Goal: Information Seeking & Learning: Learn about a topic

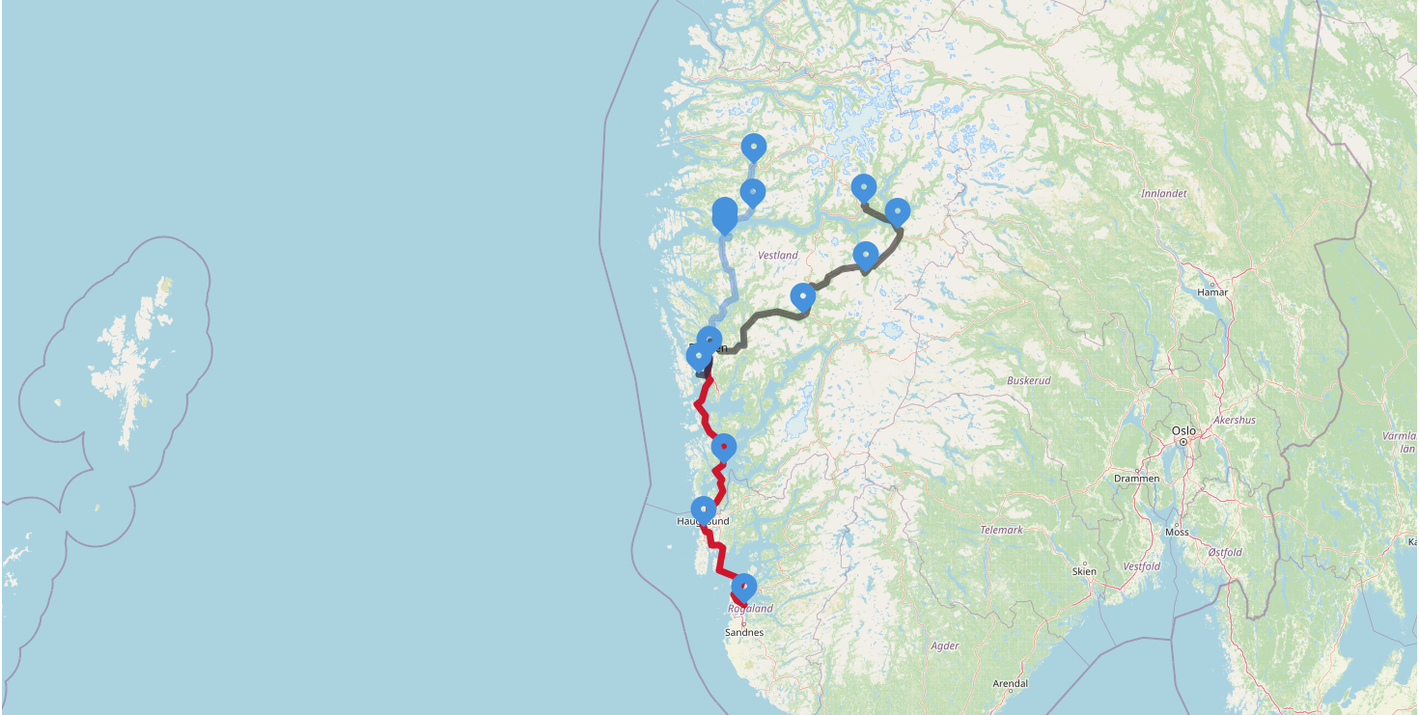
click at [723, 550] on icon at bounding box center [720, 481] width 47 height 247
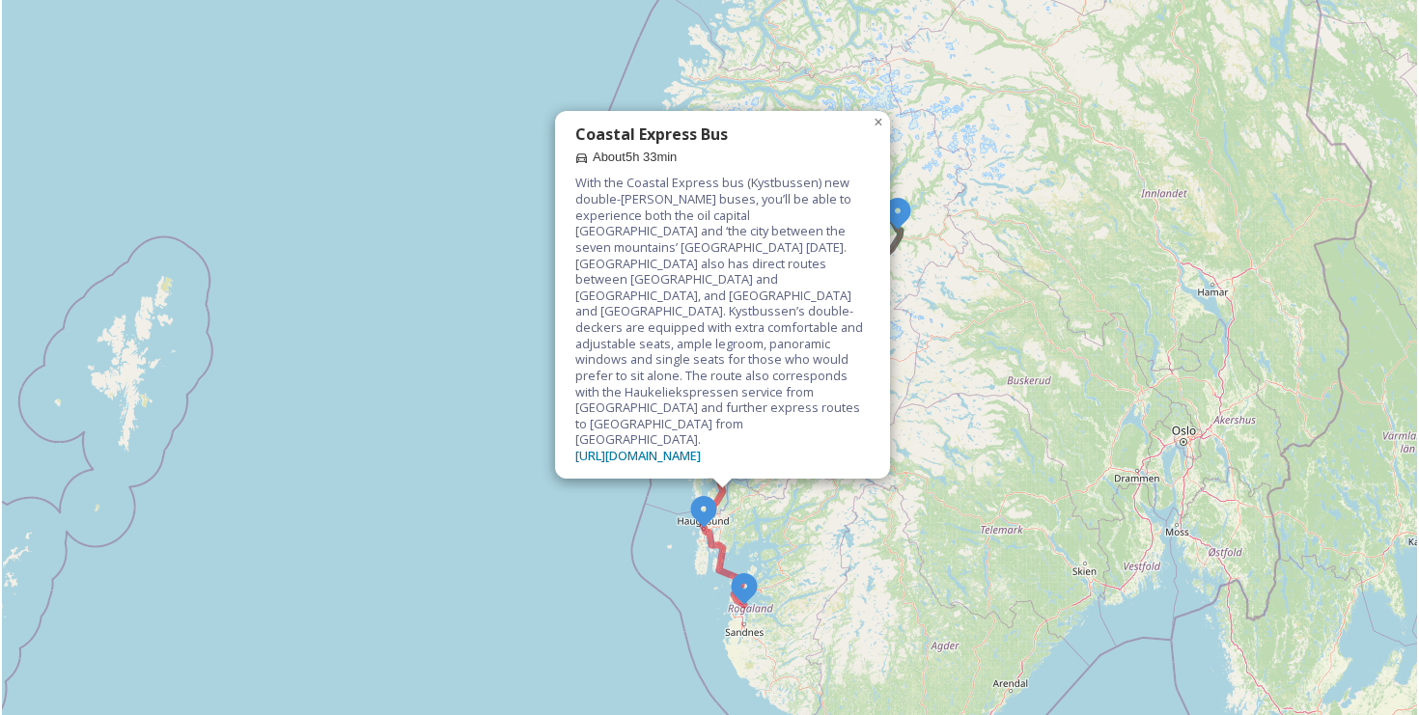
click at [982, 503] on div "Coastal Express Bus About 5h 33min With the Coastal Express bus (Kystbussen) ne…" at bounding box center [709, 358] width 1415 height 1194
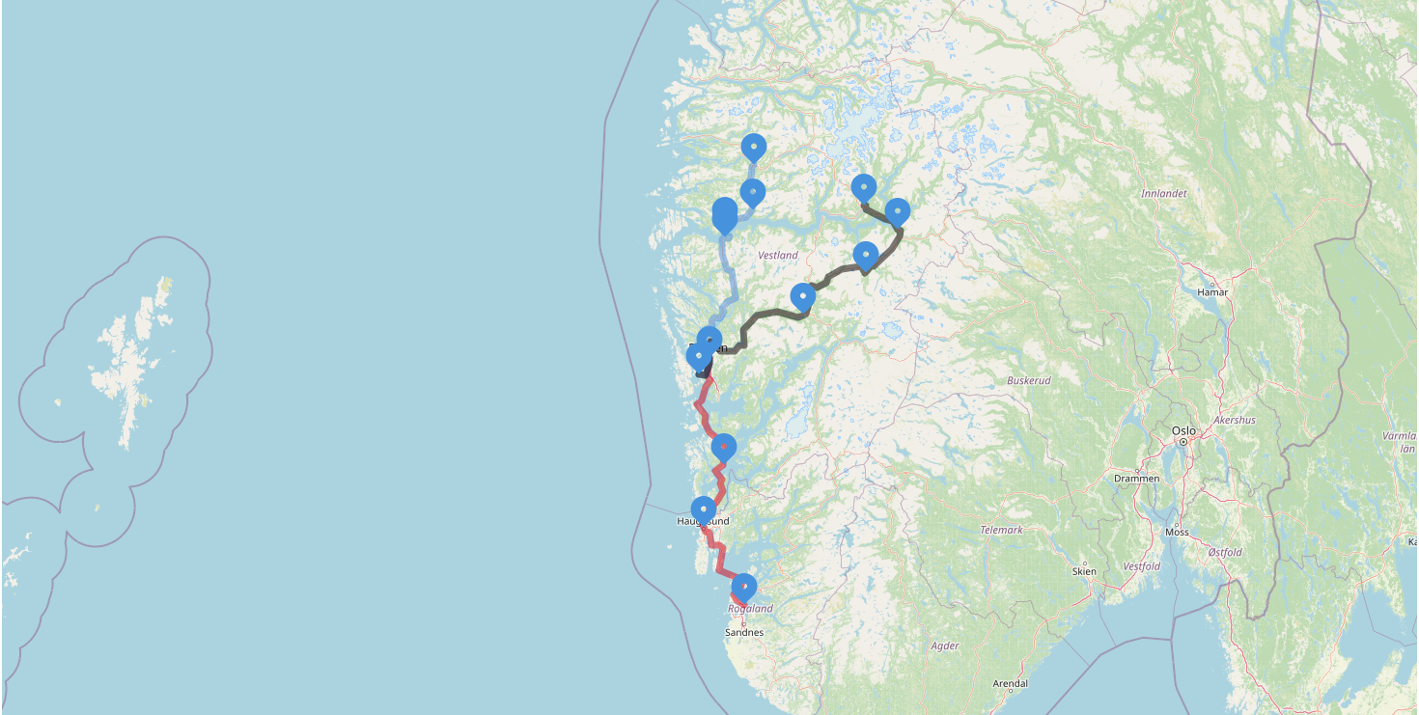
click at [840, 275] on div "+ − Leaflet | Map Courtesy of SnapSea © OpenStreetMap contributors" at bounding box center [709, 358] width 1415 height 1194
click at [837, 270] on icon at bounding box center [800, 291] width 202 height 170
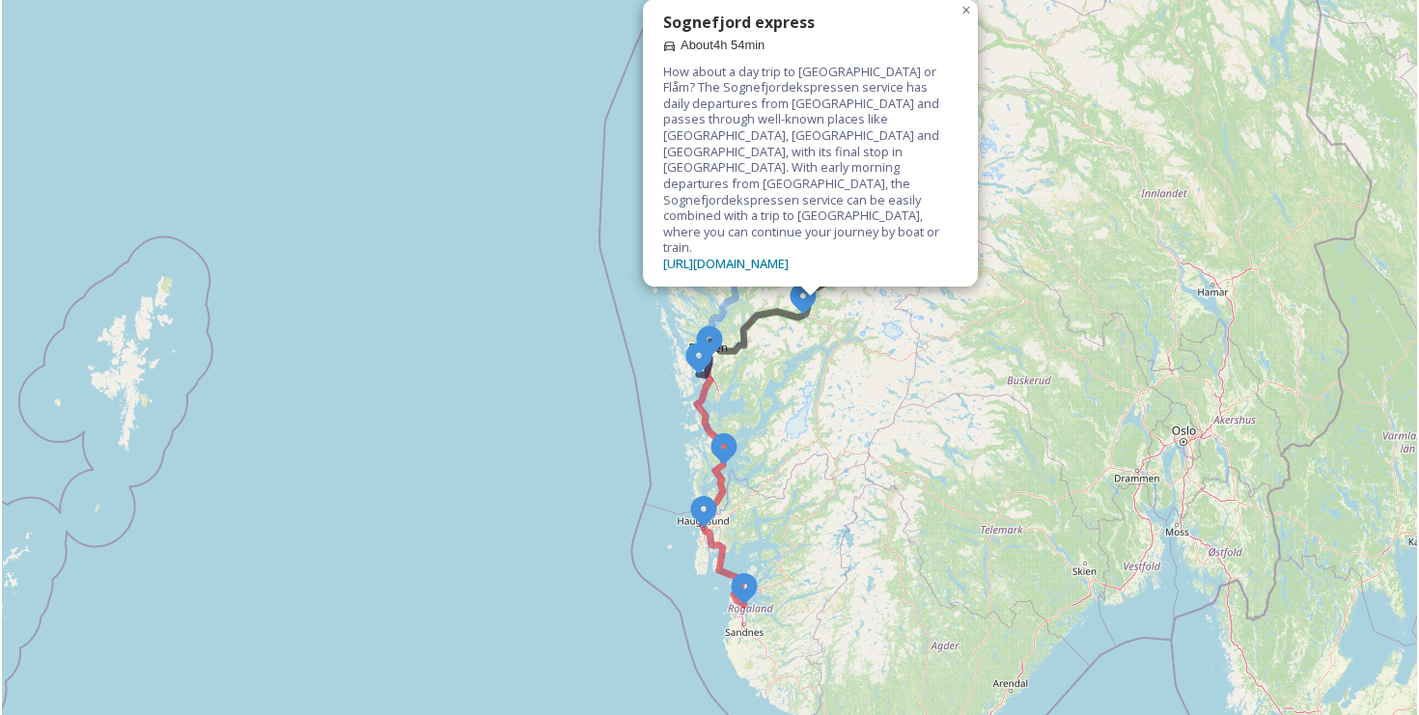
click at [519, 301] on div "Sognefjord express About 4h 54min How about a day trip to [GEOGRAPHIC_DATA] or …" at bounding box center [709, 358] width 1415 height 1194
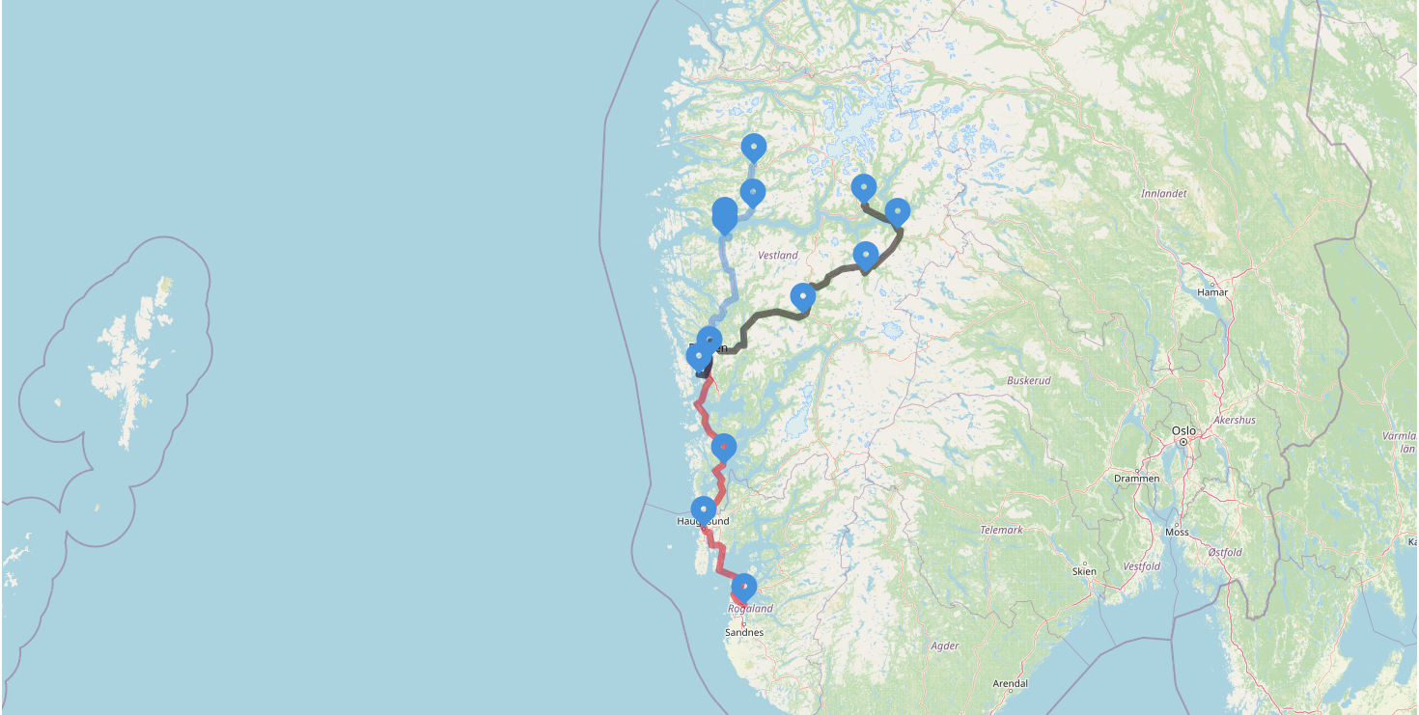
click at [731, 265] on div "+ − Leaflet | Map Courtesy of SnapSea © OpenStreetMap contributors" at bounding box center [709, 358] width 1415 height 1194
click at [728, 265] on icon at bounding box center [726, 270] width 55 height 210
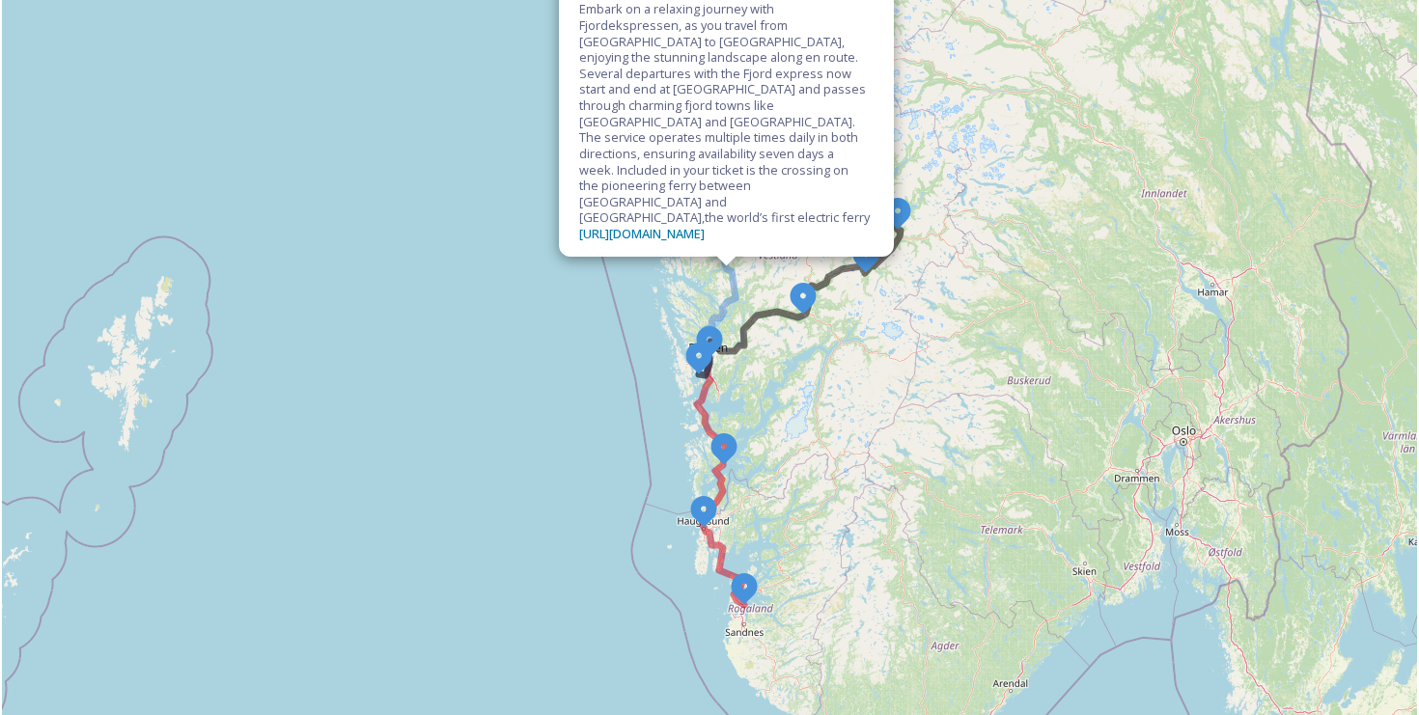
click at [928, 467] on div "The Fjord Express About 3h 49min Embark on a relaxing journey with Fjordekspres…" at bounding box center [709, 358] width 1415 height 1194
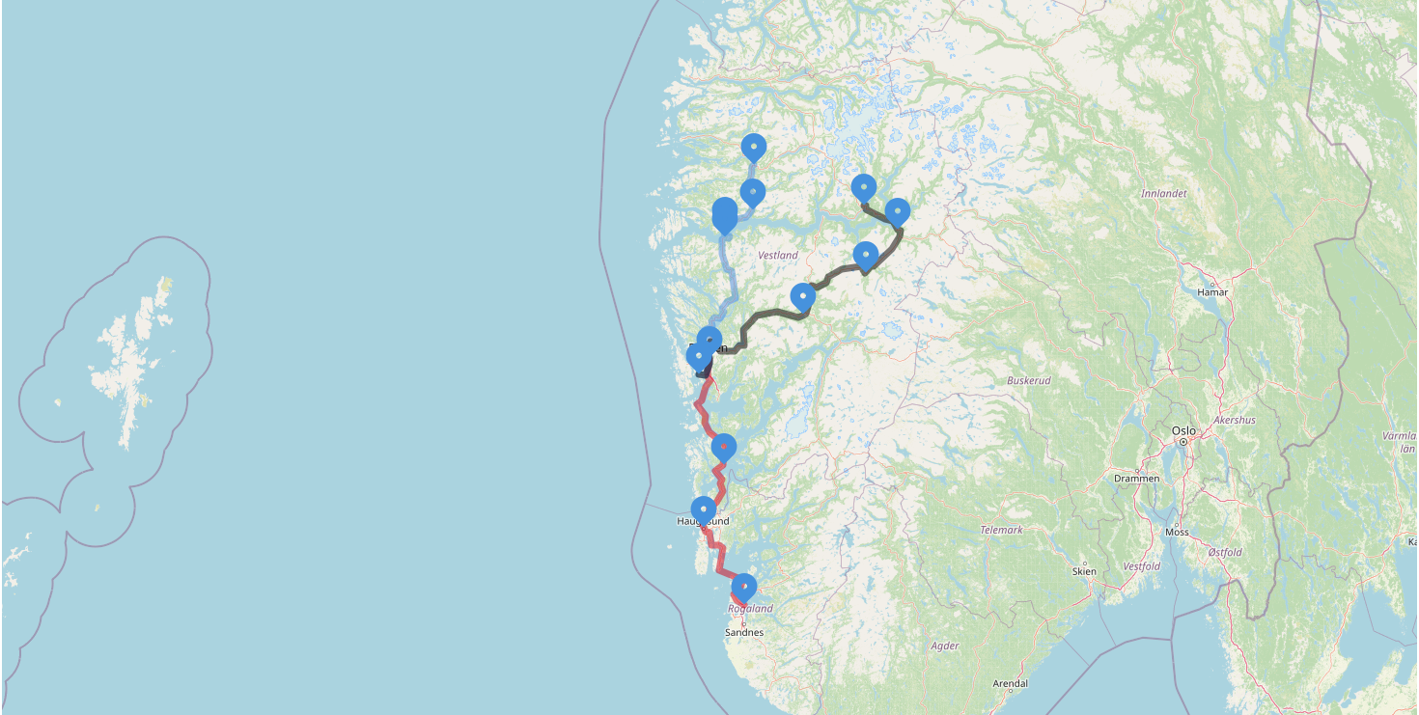
click at [725, 451] on img at bounding box center [723, 447] width 35 height 35
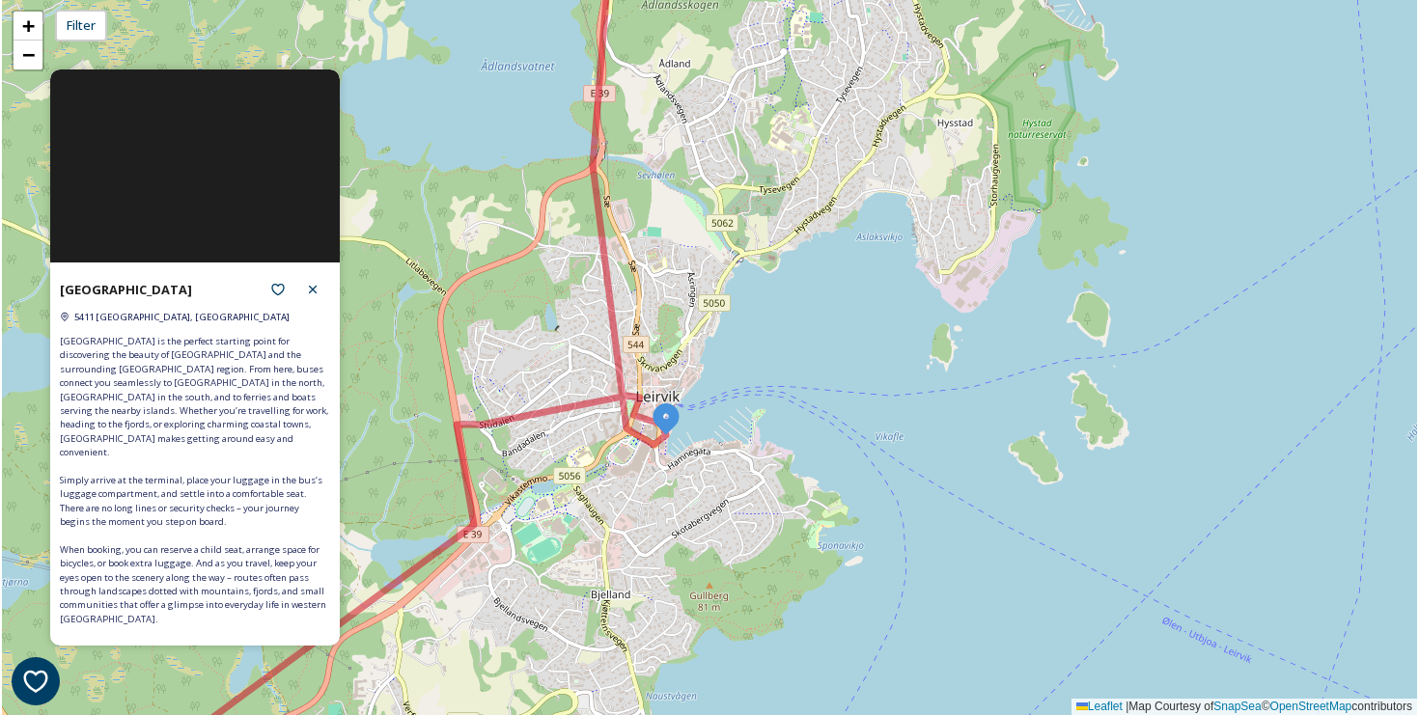
drag, startPoint x: 663, startPoint y: 342, endPoint x: 701, endPoint y: 571, distance: 232.8
click at [700, 571] on div "+ − Leaflet | Map Courtesy of SnapSea © OpenStreetMap contributors" at bounding box center [709, 357] width 1415 height 715
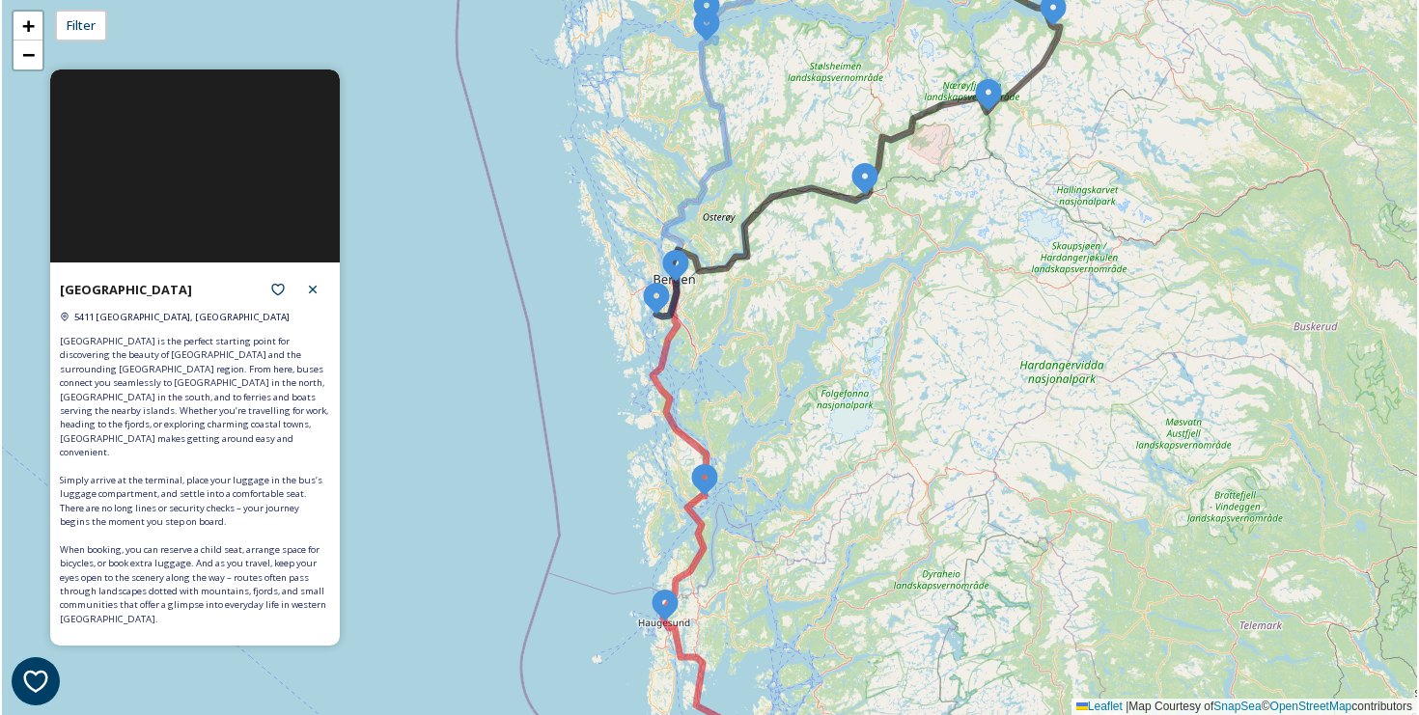
drag, startPoint x: 805, startPoint y: 488, endPoint x: 811, endPoint y: 410, distance: 78.4
click at [811, 410] on div "+ − Leaflet | Map Courtesy of SnapSea © OpenStreetMap contributors" at bounding box center [709, 357] width 1415 height 715
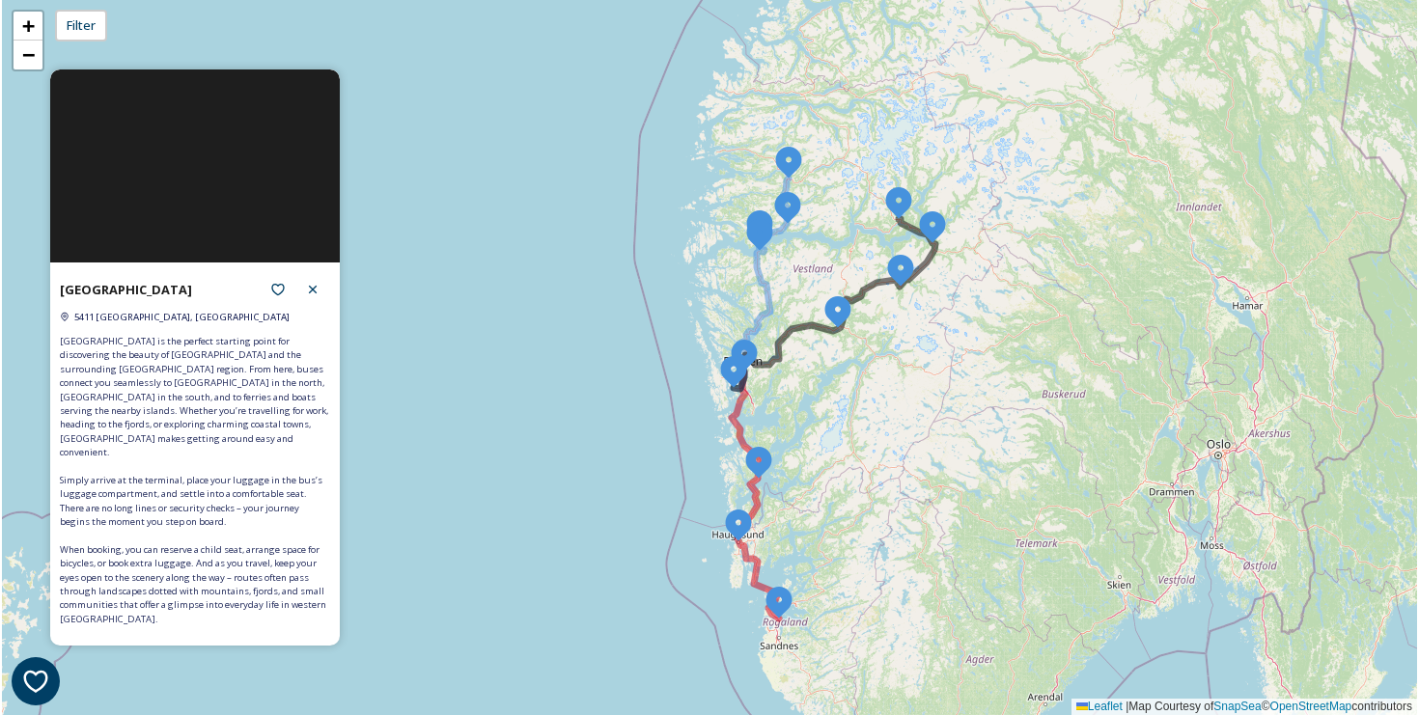
drag, startPoint x: 829, startPoint y: 441, endPoint x: 829, endPoint y: 216, distance: 224.9
click at [829, 216] on div "+ − Leaflet | Map Courtesy of SnapSea © OpenStreetMap contributors" at bounding box center [709, 357] width 1415 height 715
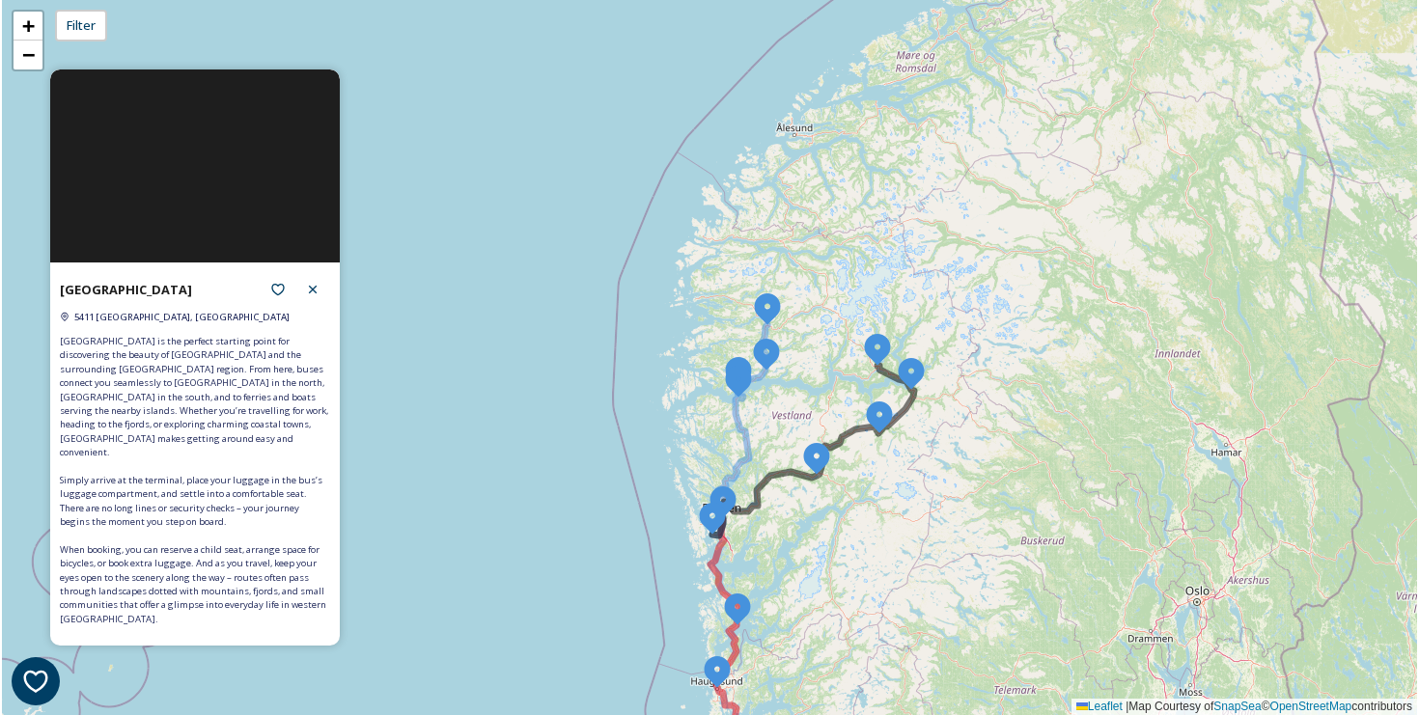
drag, startPoint x: 854, startPoint y: 347, endPoint x: 830, endPoint y: 259, distance: 92.0
click at [830, 262] on div "+ − Leaflet | Map Courtesy of SnapSea © OpenStreetMap contributors" at bounding box center [709, 357] width 1415 height 715
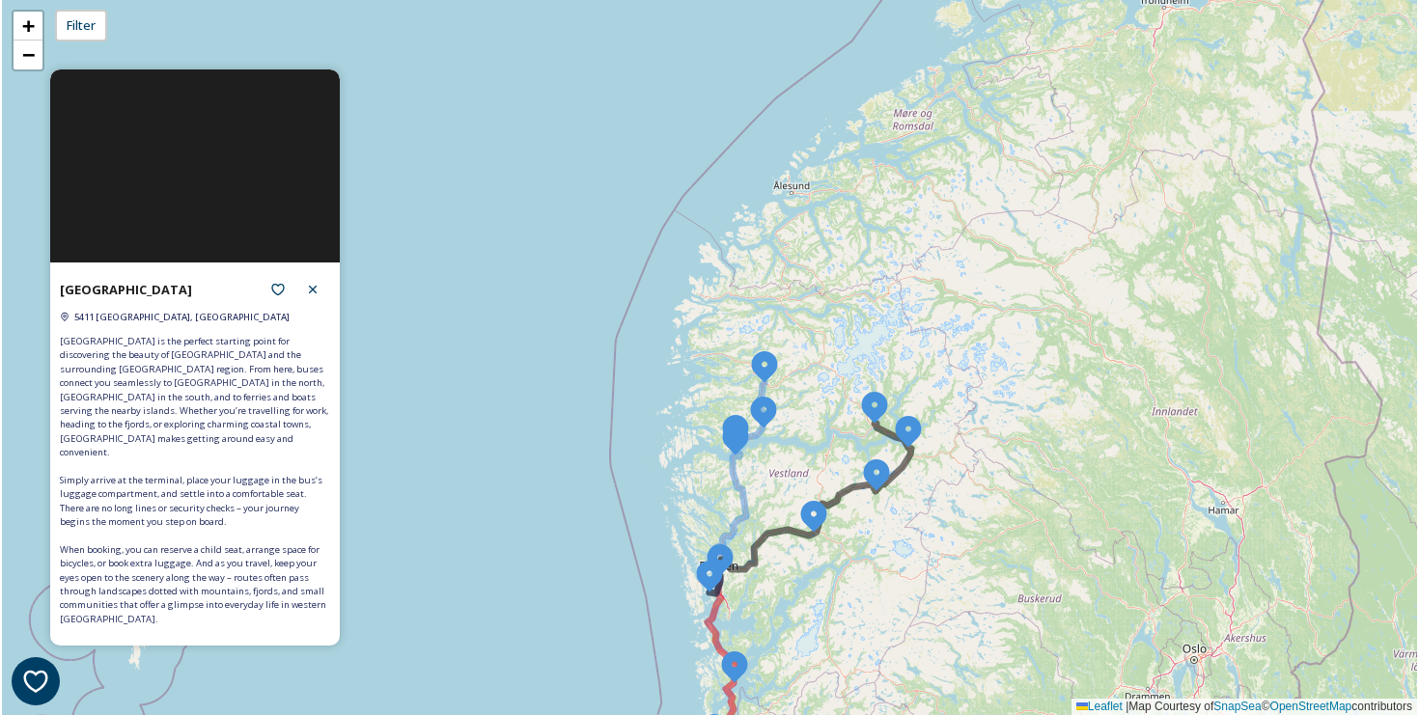
drag, startPoint x: 830, startPoint y: 259, endPoint x: 819, endPoint y: 106, distance: 152.9
click at [819, 106] on div "+ − Leaflet | Map Courtesy of SnapSea © OpenStreetMap contributors" at bounding box center [709, 357] width 1415 height 715
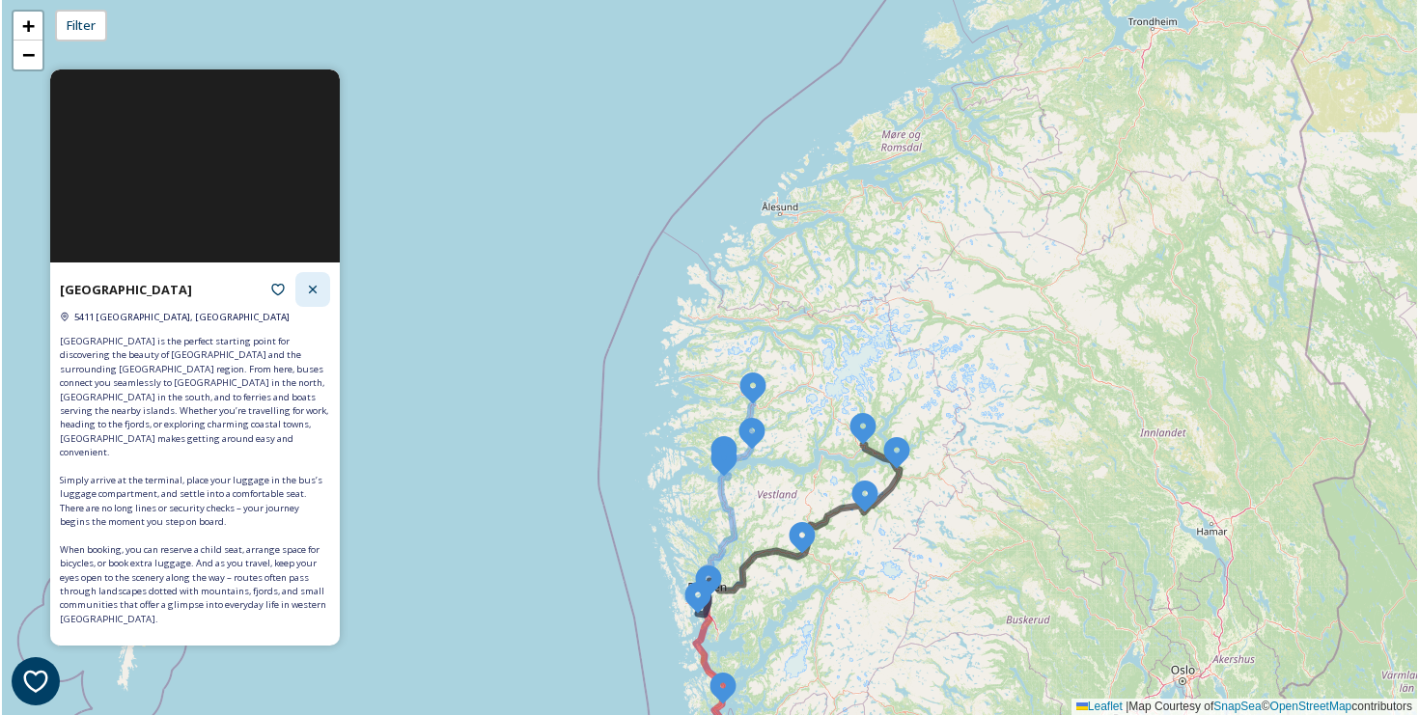
click at [314, 293] on icon at bounding box center [313, 290] width 8 height 8
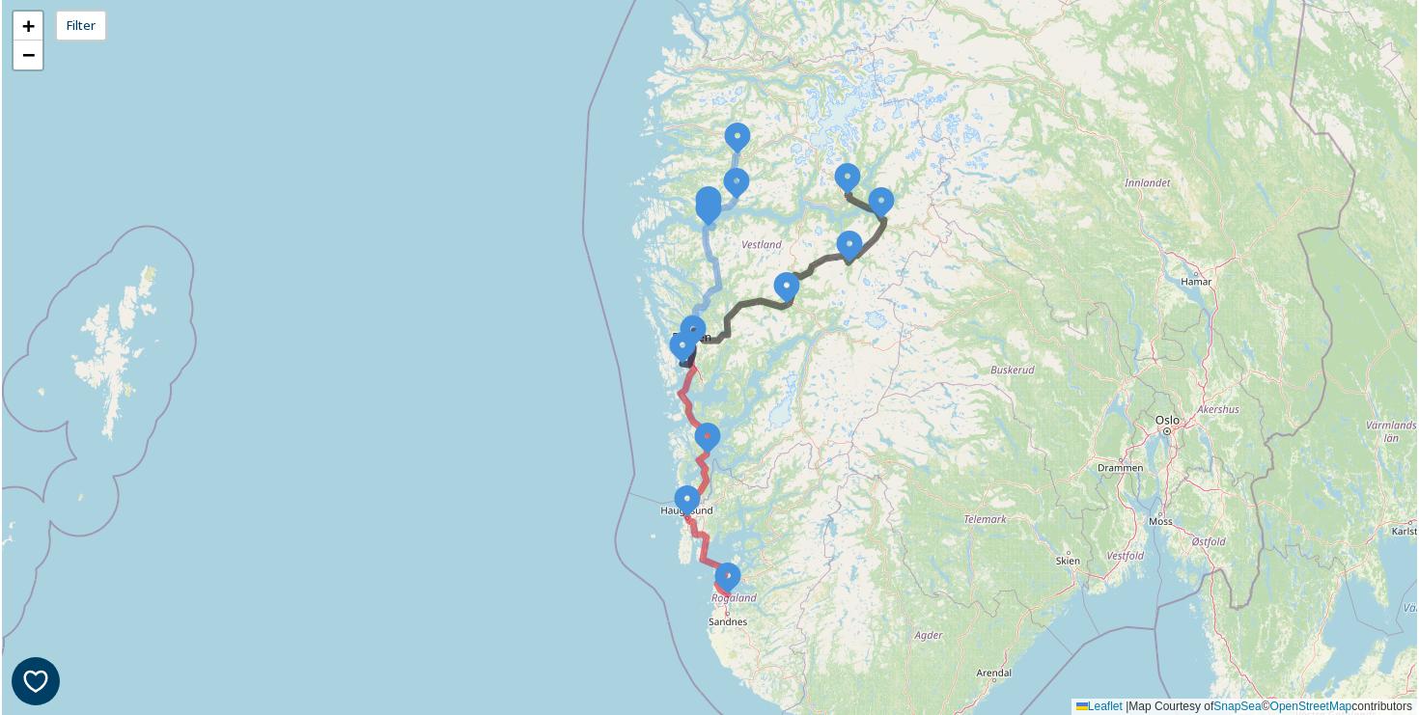
drag, startPoint x: 531, startPoint y: 460, endPoint x: 513, endPoint y: 184, distance: 276.6
click at [513, 186] on div "+ − Leaflet | Map Courtesy of SnapSea © OpenStreetMap contributors" at bounding box center [709, 357] width 1415 height 715
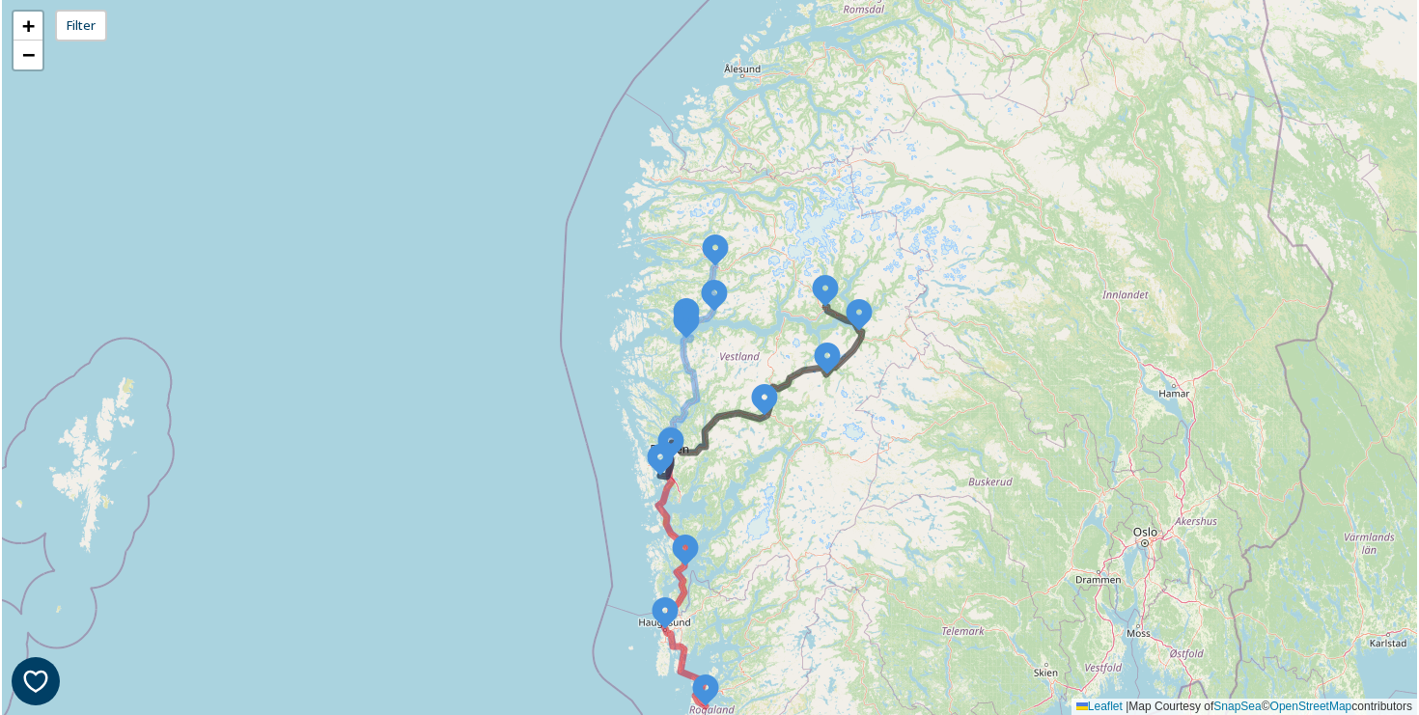
drag, startPoint x: 719, startPoint y: 290, endPoint x: 696, endPoint y: 112, distance: 179.1
click at [696, 112] on div "+ − Leaflet | Map Courtesy of SnapSea © OpenStreetMap contributors" at bounding box center [709, 357] width 1415 height 715
